Goal: Use online tool/utility: Utilize a website feature to perform a specific function

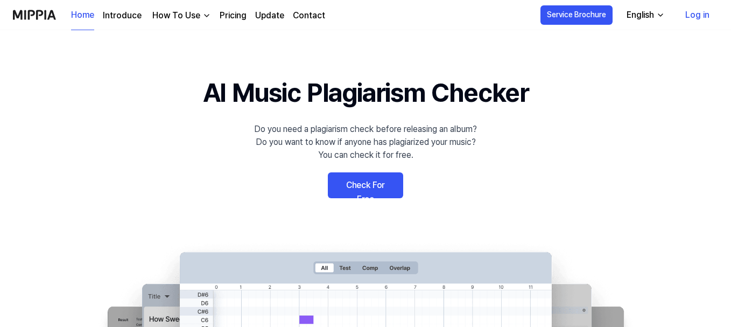
click at [376, 183] on link "Check For Free" at bounding box center [365, 185] width 75 height 26
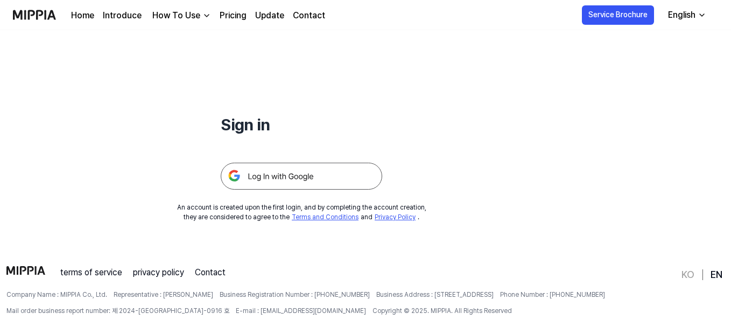
scroll to position [103, 0]
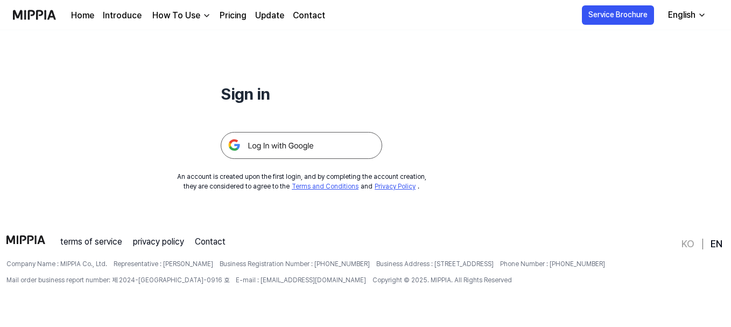
click at [313, 149] on img at bounding box center [301, 145] width 161 height 27
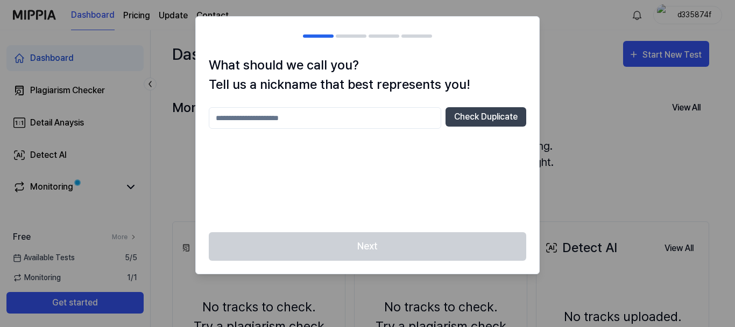
click at [301, 119] on input "text" at bounding box center [325, 118] width 232 height 22
type input "***"
click at [511, 114] on button "Check Duplicate" at bounding box center [485, 116] width 81 height 19
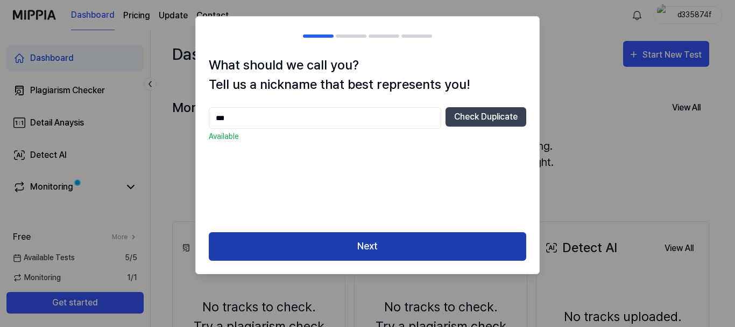
click at [402, 249] on button "Next" at bounding box center [367, 246] width 317 height 29
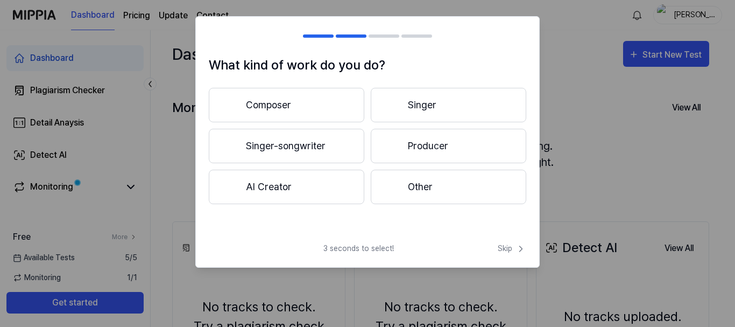
click at [442, 196] on button "Other" at bounding box center [448, 186] width 155 height 34
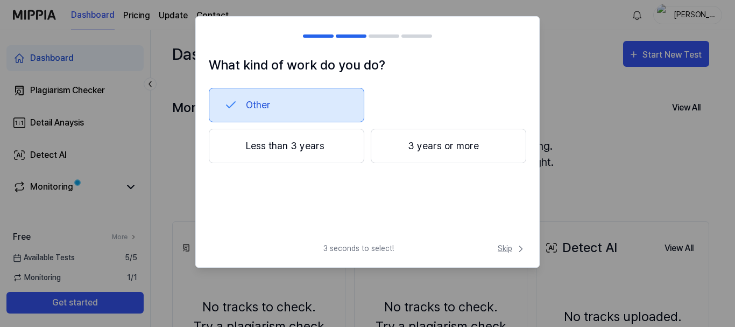
click at [502, 250] on span "Skip" at bounding box center [512, 248] width 29 height 11
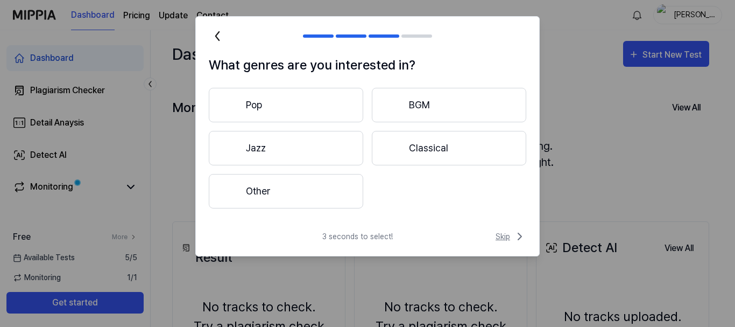
click at [495, 233] on span "Skip" at bounding box center [510, 236] width 31 height 13
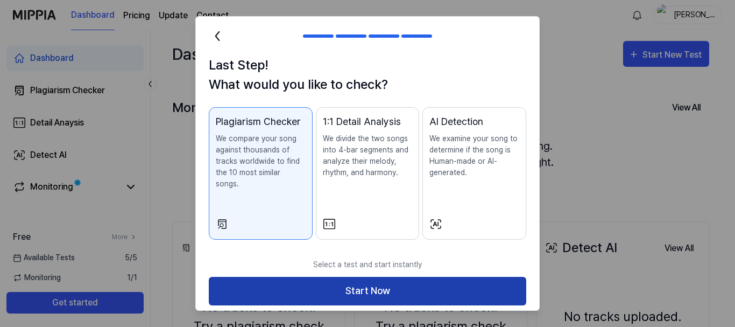
click at [439, 285] on button "Start Now" at bounding box center [367, 291] width 317 height 29
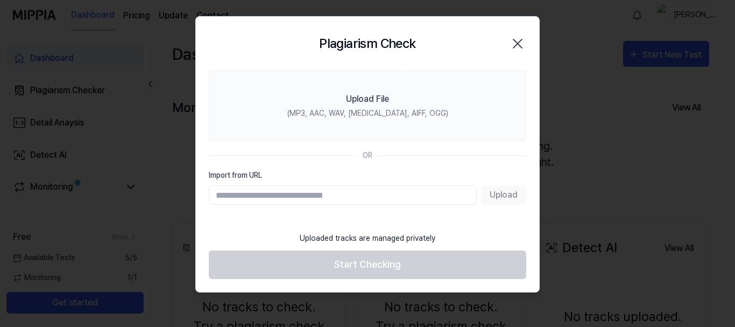
drag, startPoint x: 324, startPoint y: 189, endPoint x: 308, endPoint y: 194, distance: 16.2
click at [308, 194] on input "Import from URL" at bounding box center [343, 194] width 268 height 19
drag, startPoint x: 321, startPoint y: 194, endPoint x: 517, endPoint y: 33, distance: 253.5
click at [517, 33] on div "Plagiarism Check Close" at bounding box center [367, 44] width 317 height 28
click at [515, 51] on icon "button" at bounding box center [517, 43] width 17 height 17
